Goal: Leave review/rating

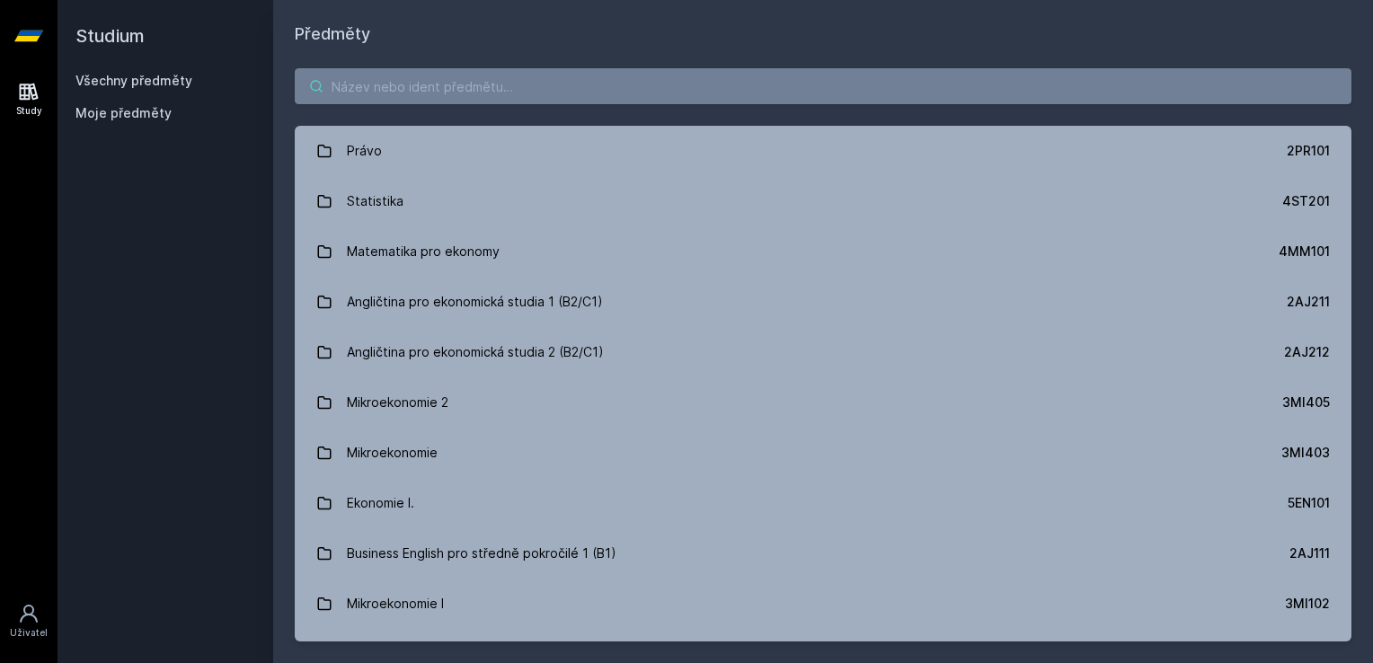
click at [412, 99] on input "search" at bounding box center [823, 86] width 1057 height 36
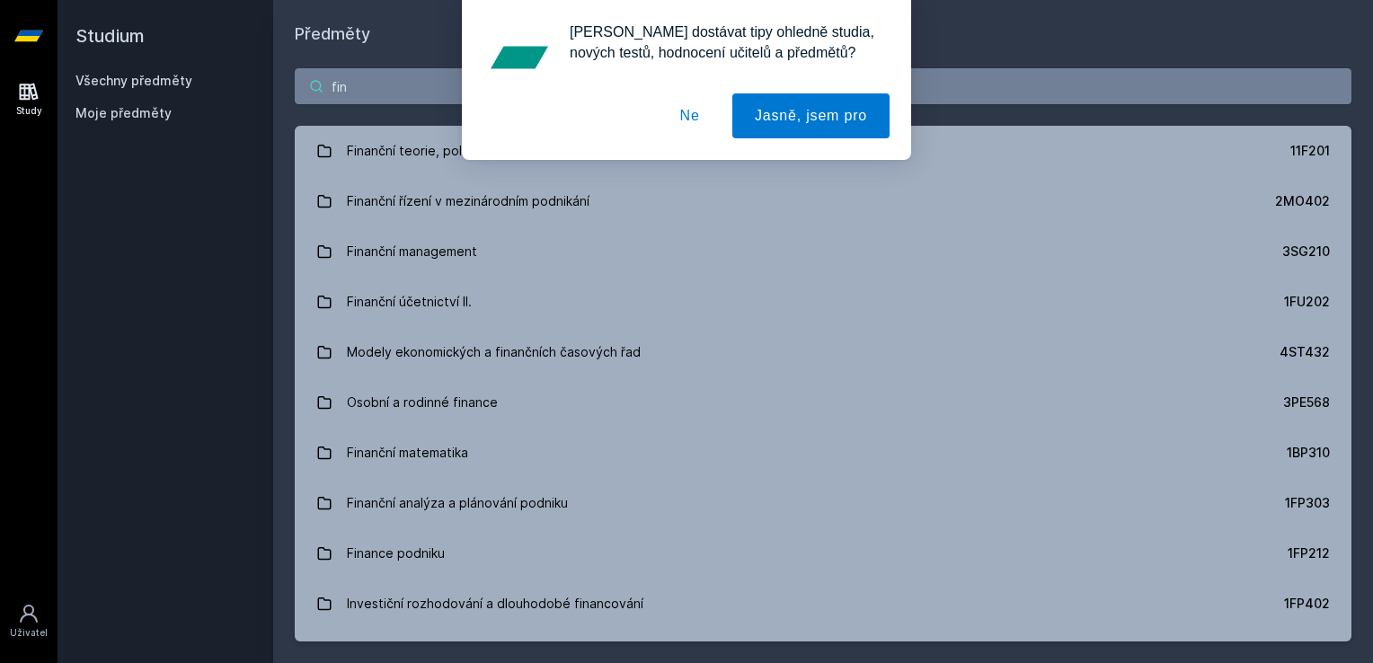
type input "fin"
click at [410, 149] on div "[PERSON_NAME] dostávat tipy ohledně studia, nových testů, hodnocení učitelů a p…" at bounding box center [686, 80] width 1373 height 160
click at [708, 113] on button "Ne" at bounding box center [690, 115] width 65 height 45
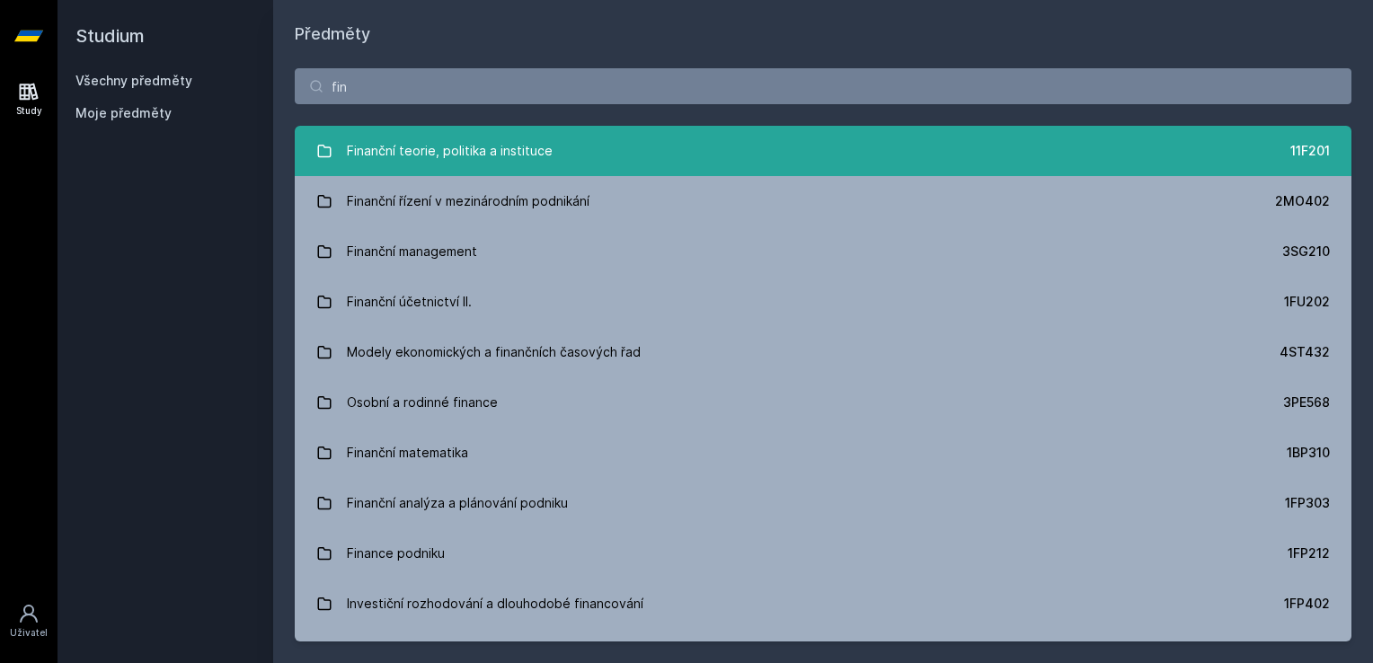
click at [636, 160] on link "Finanční teorie, politika a instituce 11F201" at bounding box center [823, 151] width 1057 height 50
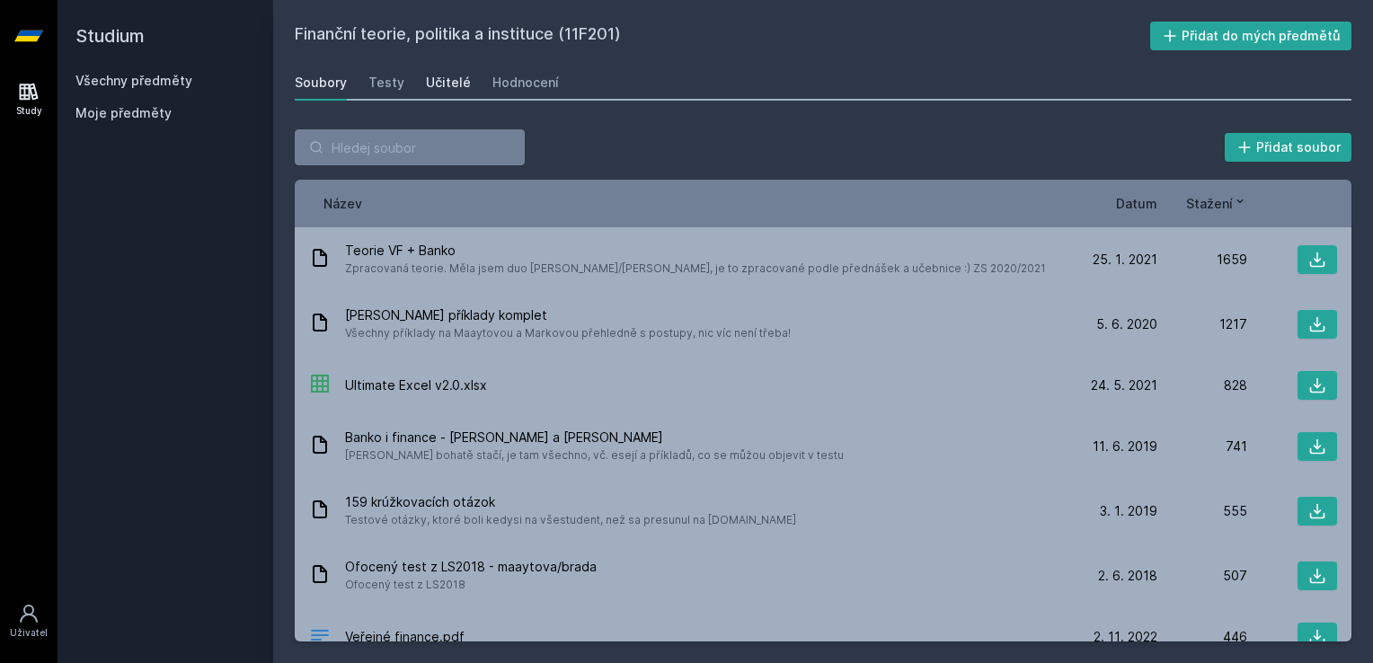
click at [435, 84] on div "Učitelé" at bounding box center [448, 83] width 45 height 18
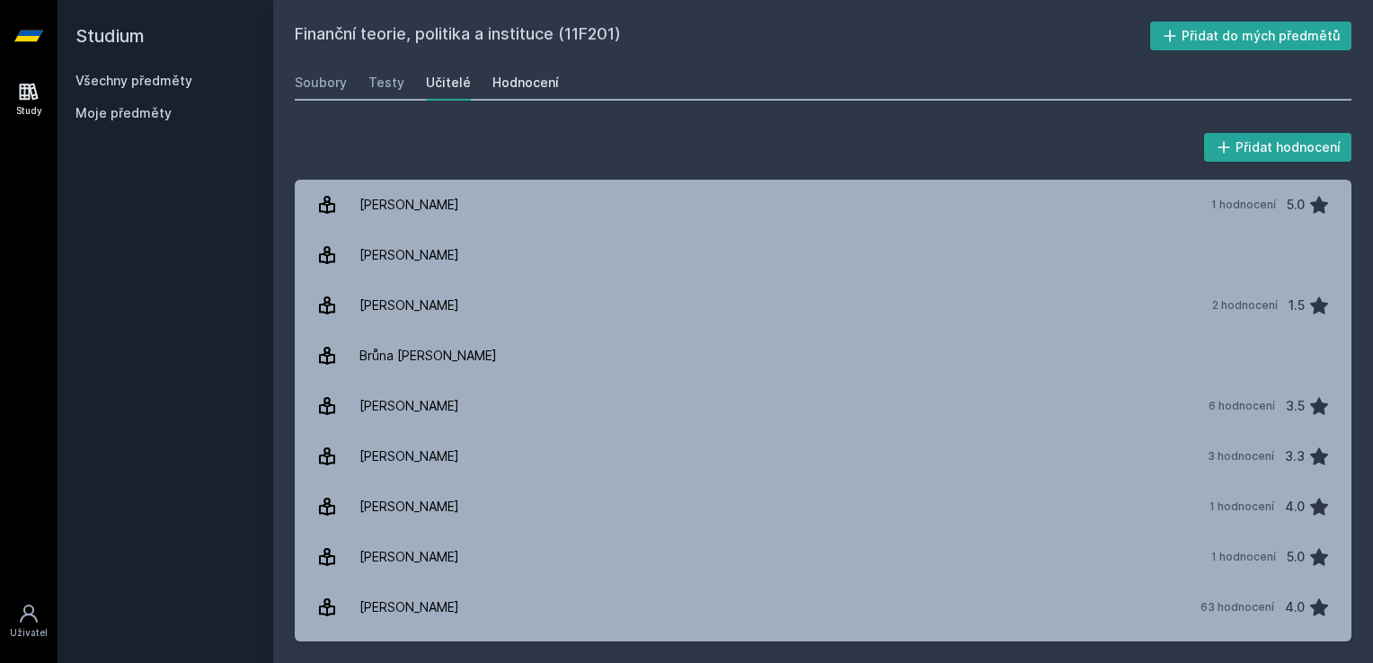
click at [507, 93] on link "Hodnocení" at bounding box center [526, 83] width 67 height 36
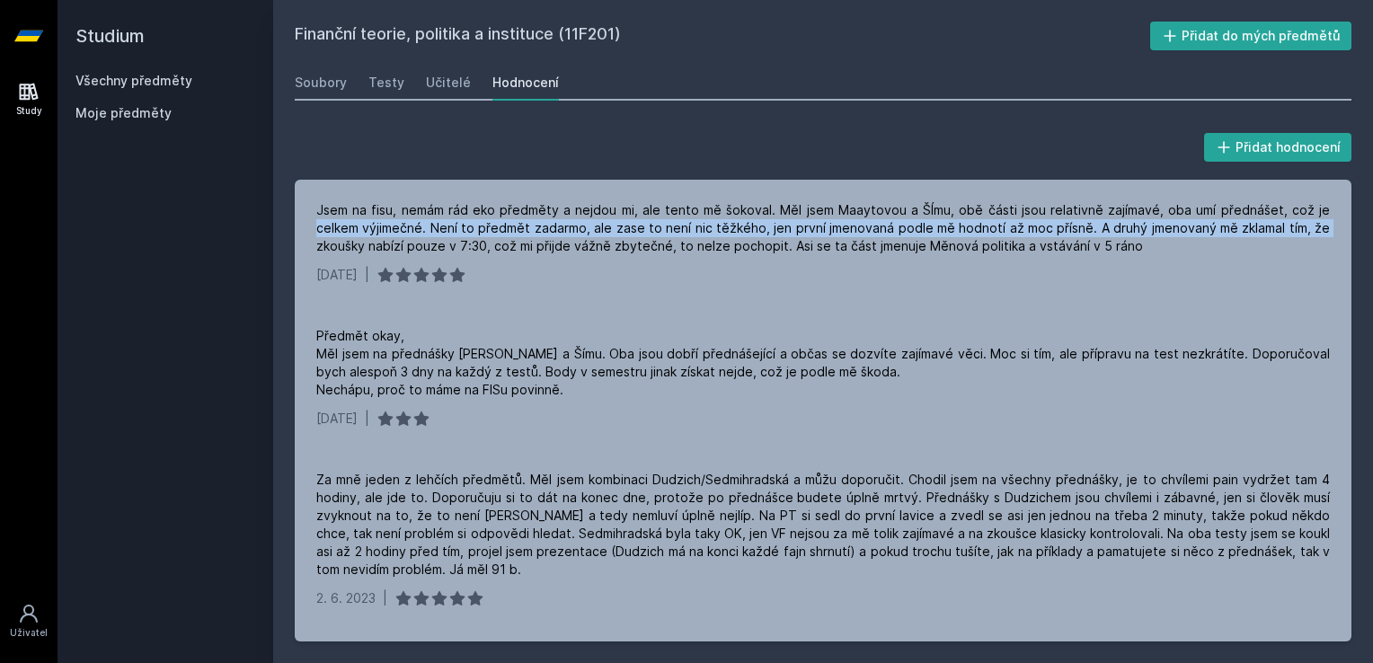
click at [1354, 222] on div "Přidat hodnocení Jsem na fisu, nemám rád eko předměty a nejdou mi, ale tento mě…" at bounding box center [823, 385] width 1100 height 555
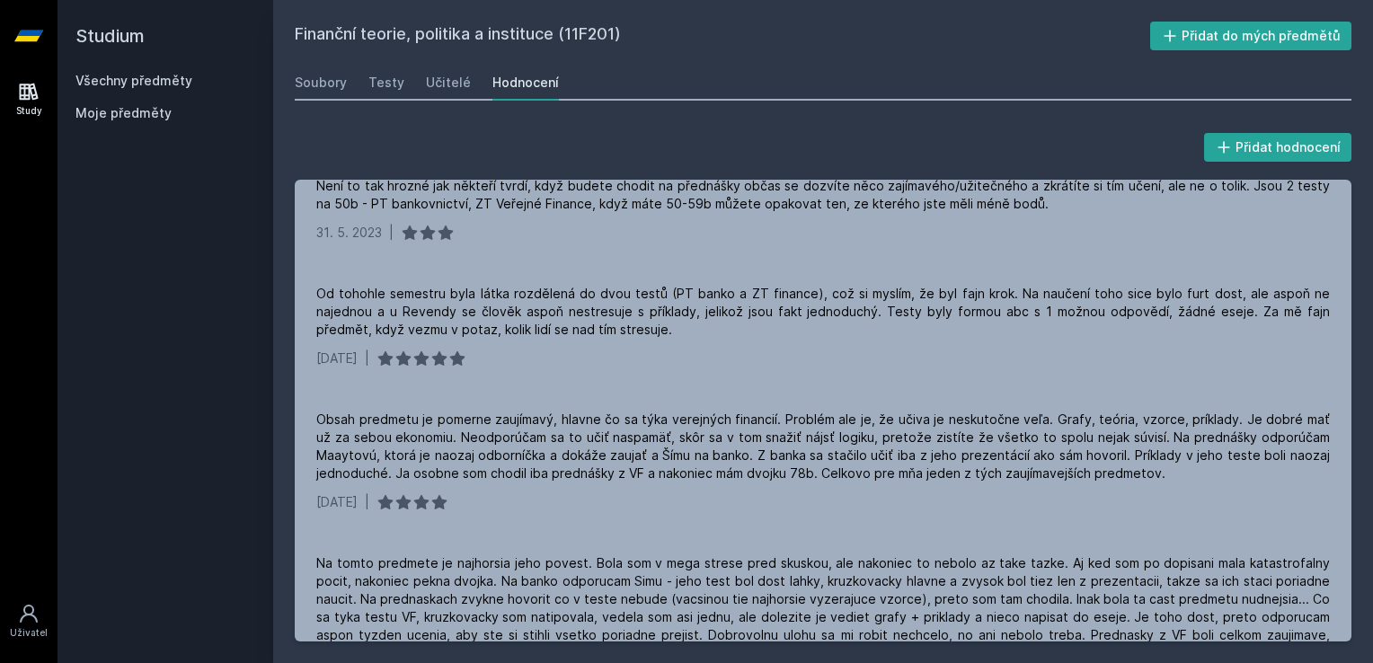
scroll to position [489, 0]
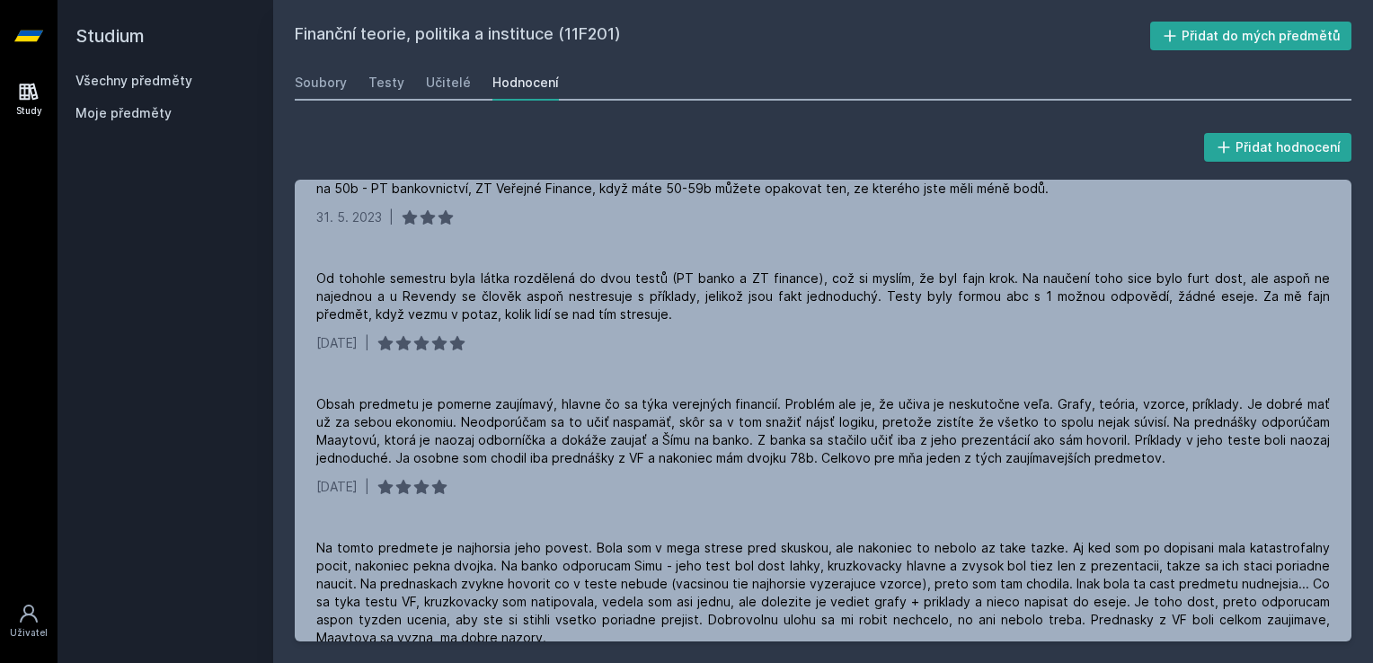
click at [1354, 271] on div "Přidat hodnocení Jsem na fisu, nemám rád eko předměty a nejdou mi, ale tento mě…" at bounding box center [823, 385] width 1100 height 555
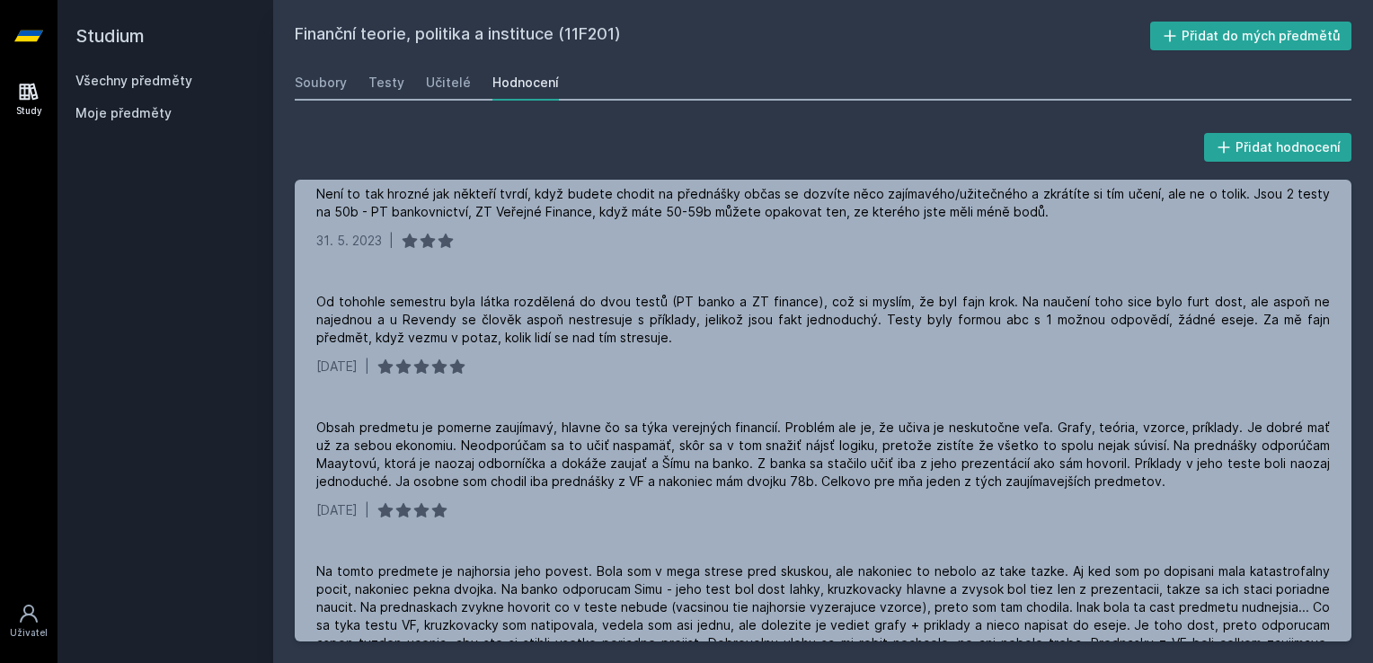
scroll to position [0, 0]
